Goal: Task Accomplishment & Management: Use online tool/utility

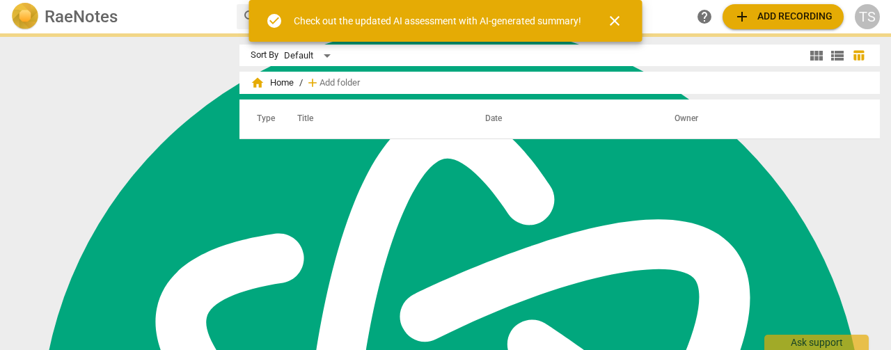
scroll to position [5590, 0]
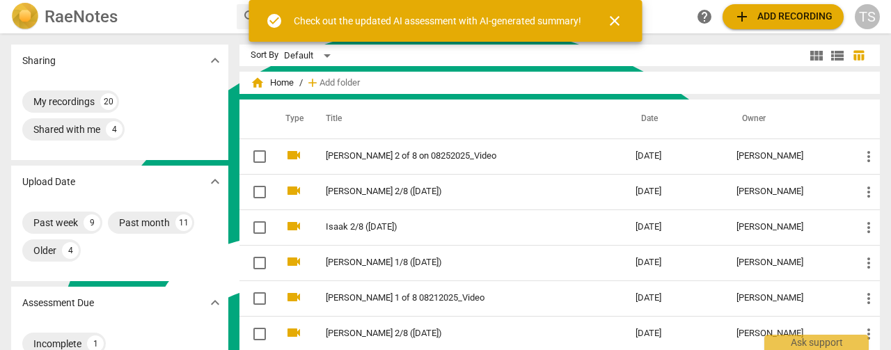
click at [612, 22] on span "close" at bounding box center [614, 21] width 17 height 17
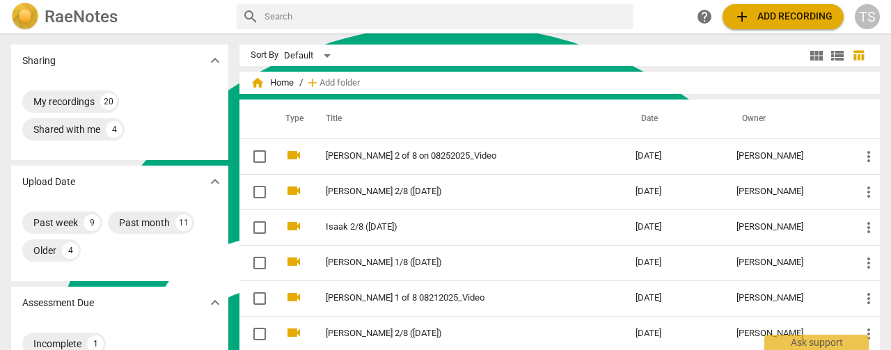
click at [764, 22] on span "add Add recording" at bounding box center [782, 16] width 99 height 17
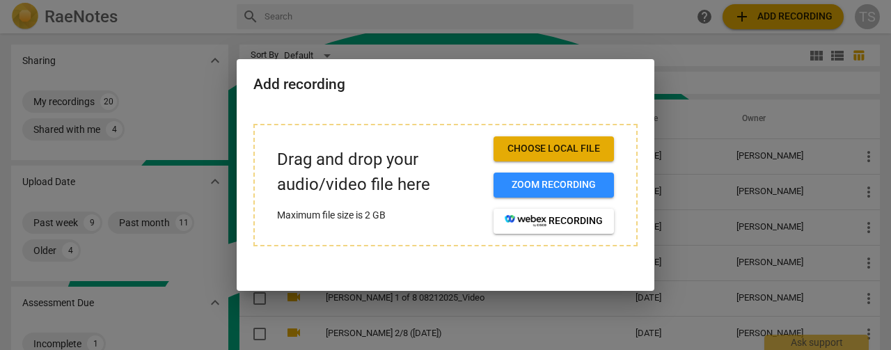
click at [585, 153] on span "Choose local file" at bounding box center [554, 149] width 98 height 14
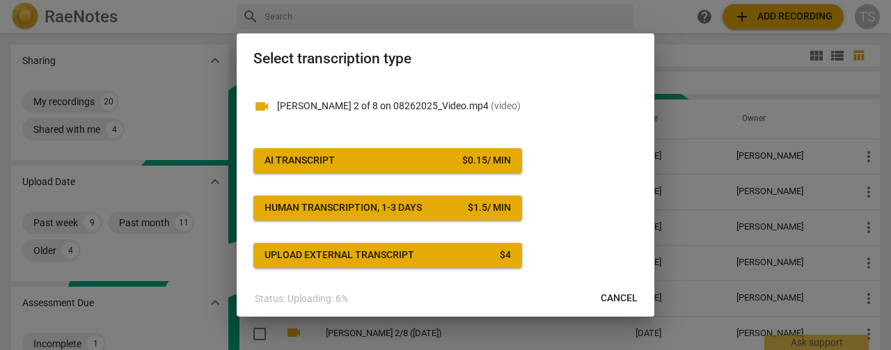
click at [472, 155] on div "$ 0.15 / min" at bounding box center [486, 161] width 49 height 14
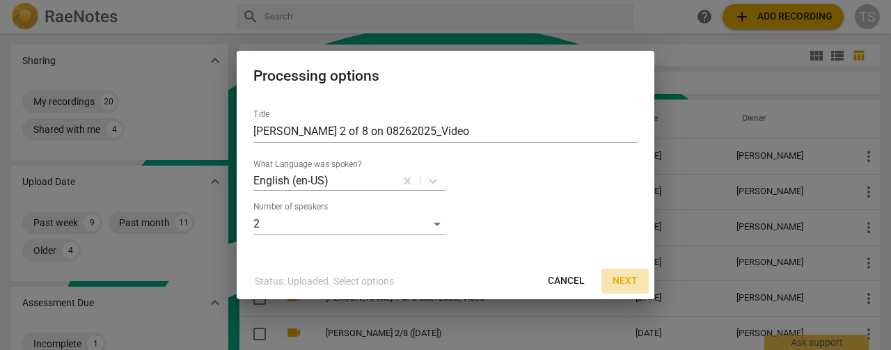
click at [626, 278] on span "Next" at bounding box center [624, 281] width 25 height 14
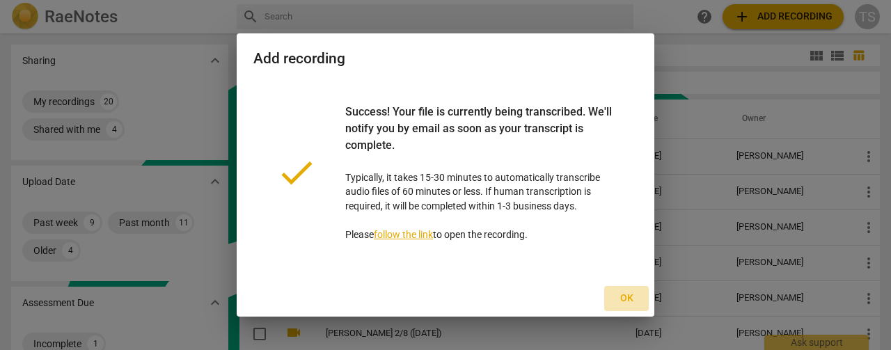
click at [624, 296] on span "Ok" at bounding box center [626, 299] width 22 height 14
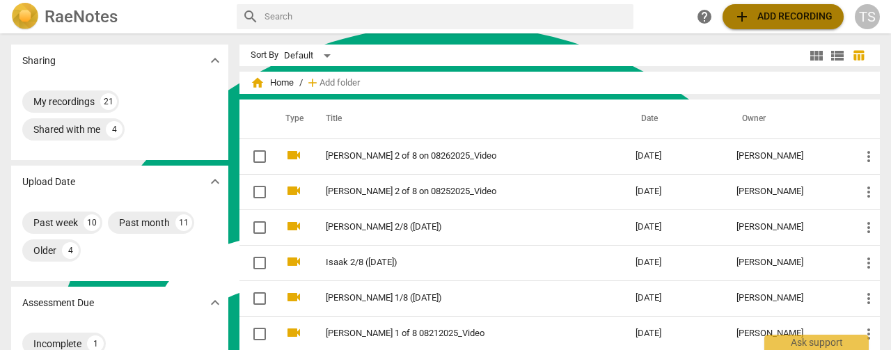
click at [749, 17] on span "add" at bounding box center [741, 16] width 17 height 17
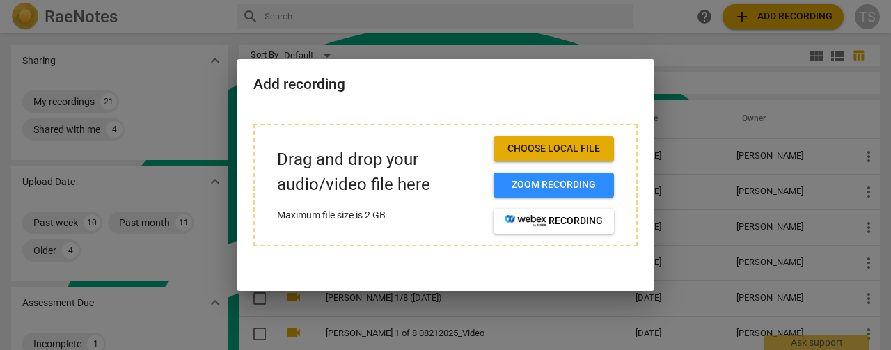
click at [560, 145] on span "Choose local file" at bounding box center [554, 149] width 98 height 14
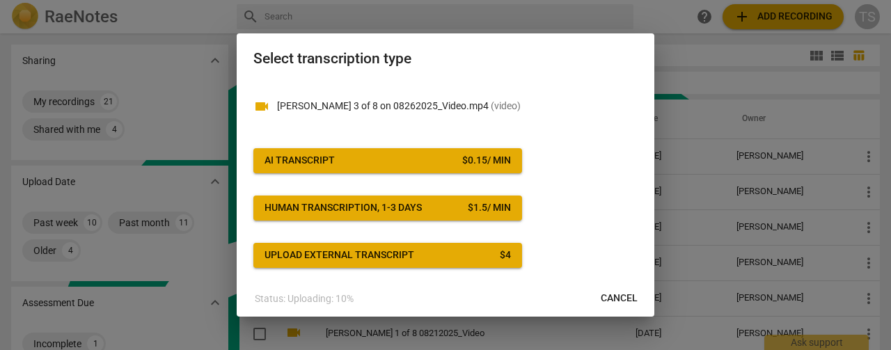
click at [425, 166] on span "AI Transcript $ 0.15 / min" at bounding box center [387, 161] width 246 height 14
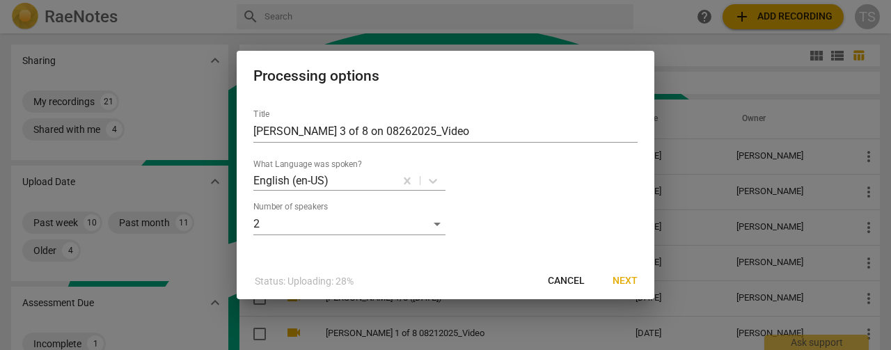
click at [619, 282] on span "Next" at bounding box center [624, 281] width 25 height 14
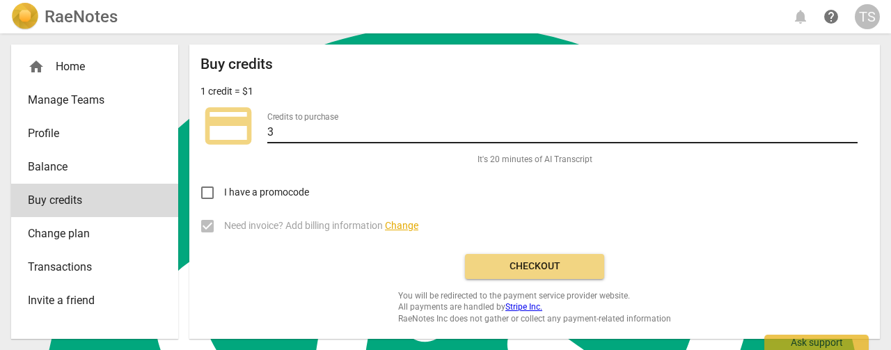
click at [333, 136] on input "3" at bounding box center [562, 133] width 590 height 20
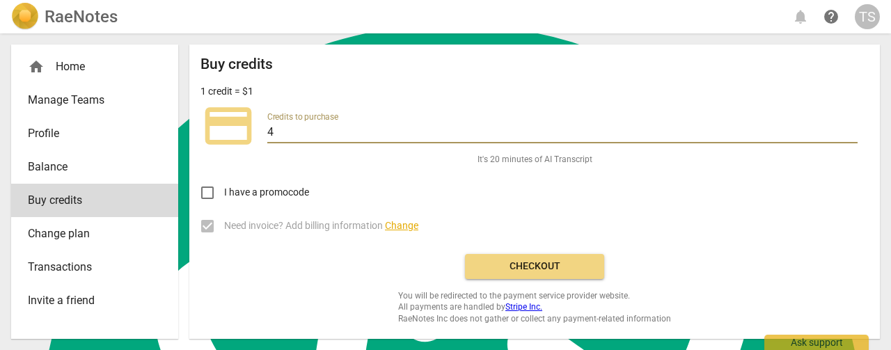
click at [851, 129] on input "4" at bounding box center [562, 133] width 590 height 20
click at [851, 129] on input "5" at bounding box center [562, 133] width 590 height 20
click at [851, 129] on input "6" at bounding box center [562, 133] width 590 height 20
click at [851, 129] on input "7" at bounding box center [562, 133] width 590 height 20
click at [851, 129] on input "8" at bounding box center [562, 133] width 590 height 20
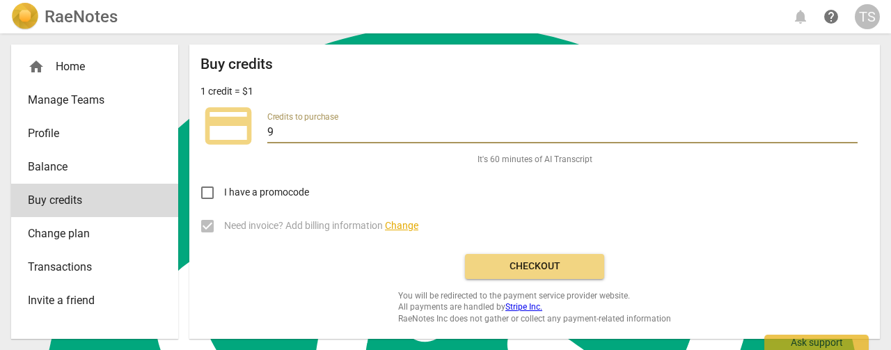
click at [851, 129] on input "9" at bounding box center [562, 133] width 590 height 20
type input "10"
click at [851, 129] on input "10" at bounding box center [562, 133] width 590 height 20
click at [560, 258] on button "Checkout" at bounding box center [534, 266] width 139 height 25
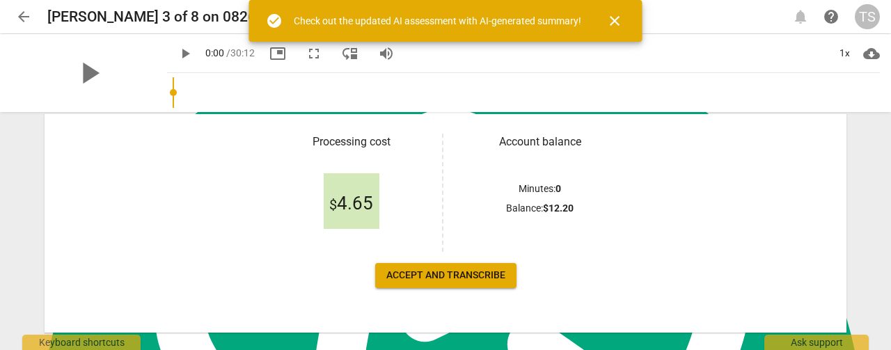
scroll to position [277, 0]
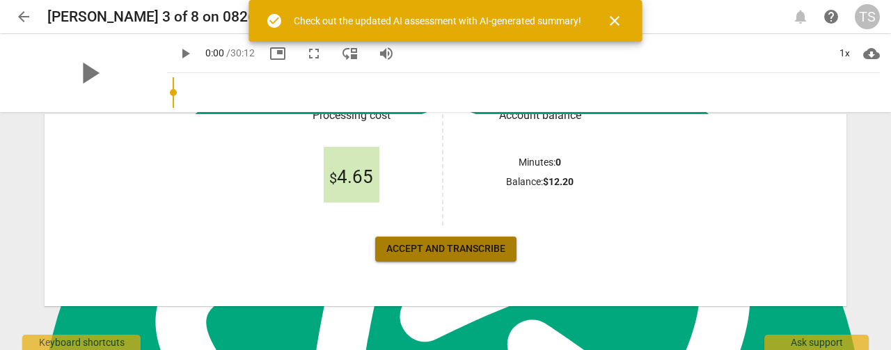
click at [484, 243] on span "Accept and transcribe" at bounding box center [445, 249] width 119 height 14
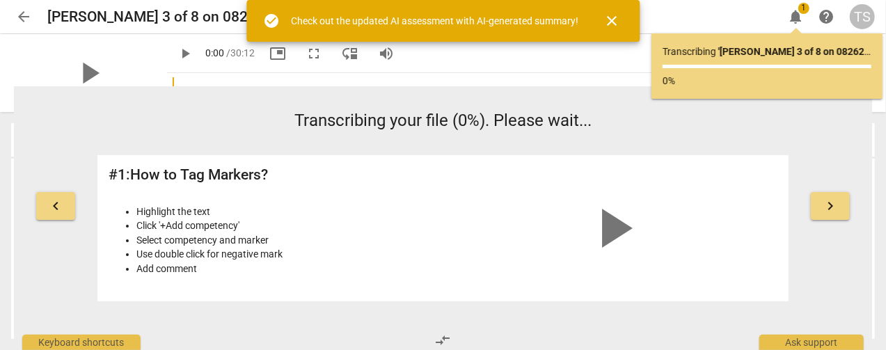
click at [610, 20] on span "close" at bounding box center [611, 21] width 17 height 17
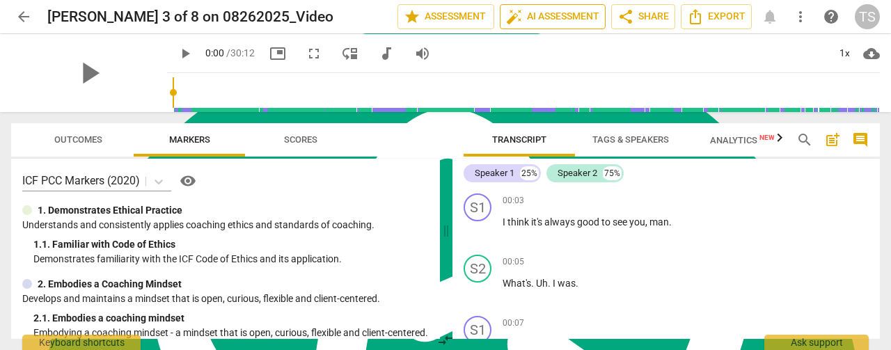
click at [564, 21] on span "auto_fix_high AI Assessment" at bounding box center [552, 16] width 93 height 17
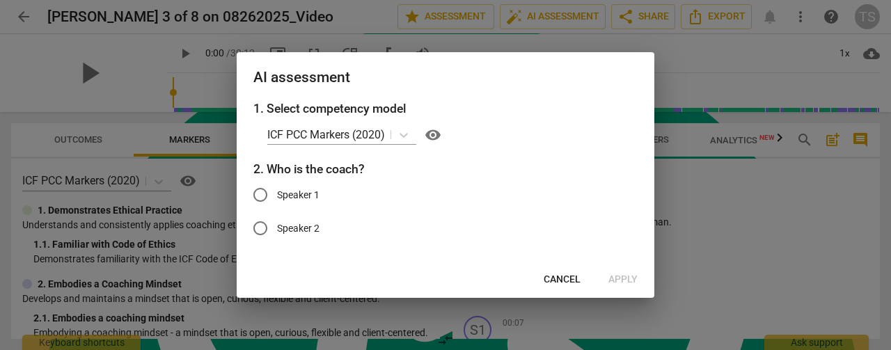
click at [571, 277] on span "Cancel" at bounding box center [561, 280] width 37 height 14
